Goal: Obtain resource: Obtain resource

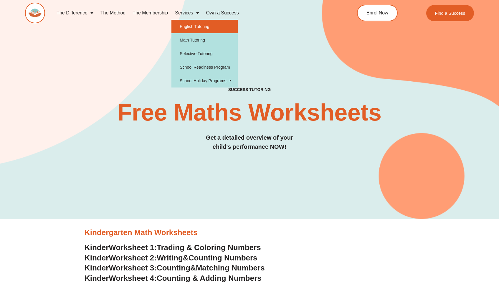
click at [195, 28] on link "English Tutoring" at bounding box center [204, 27] width 66 height 14
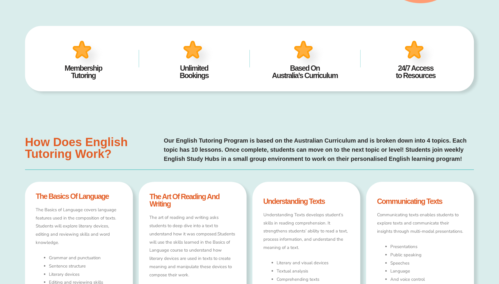
type input "*"
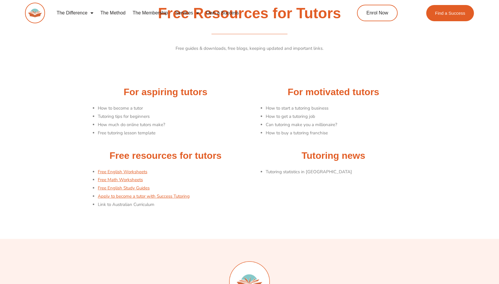
click at [141, 169] on link "Free English Worksheets" at bounding box center [122, 172] width 49 height 6
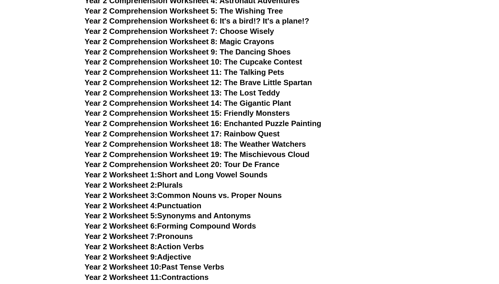
scroll to position [1287, 0]
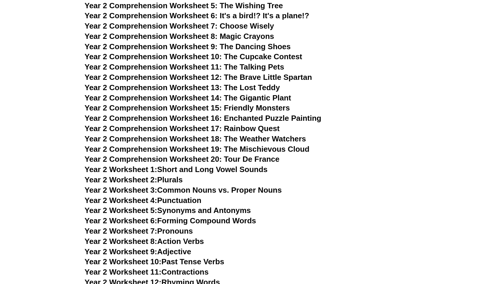
click at [336, 103] on h3 "Year 2 Comprehension Worksheet 15: Friendly Monsters" at bounding box center [250, 108] width 330 height 10
